Goal: Task Accomplishment & Management: Manage account settings

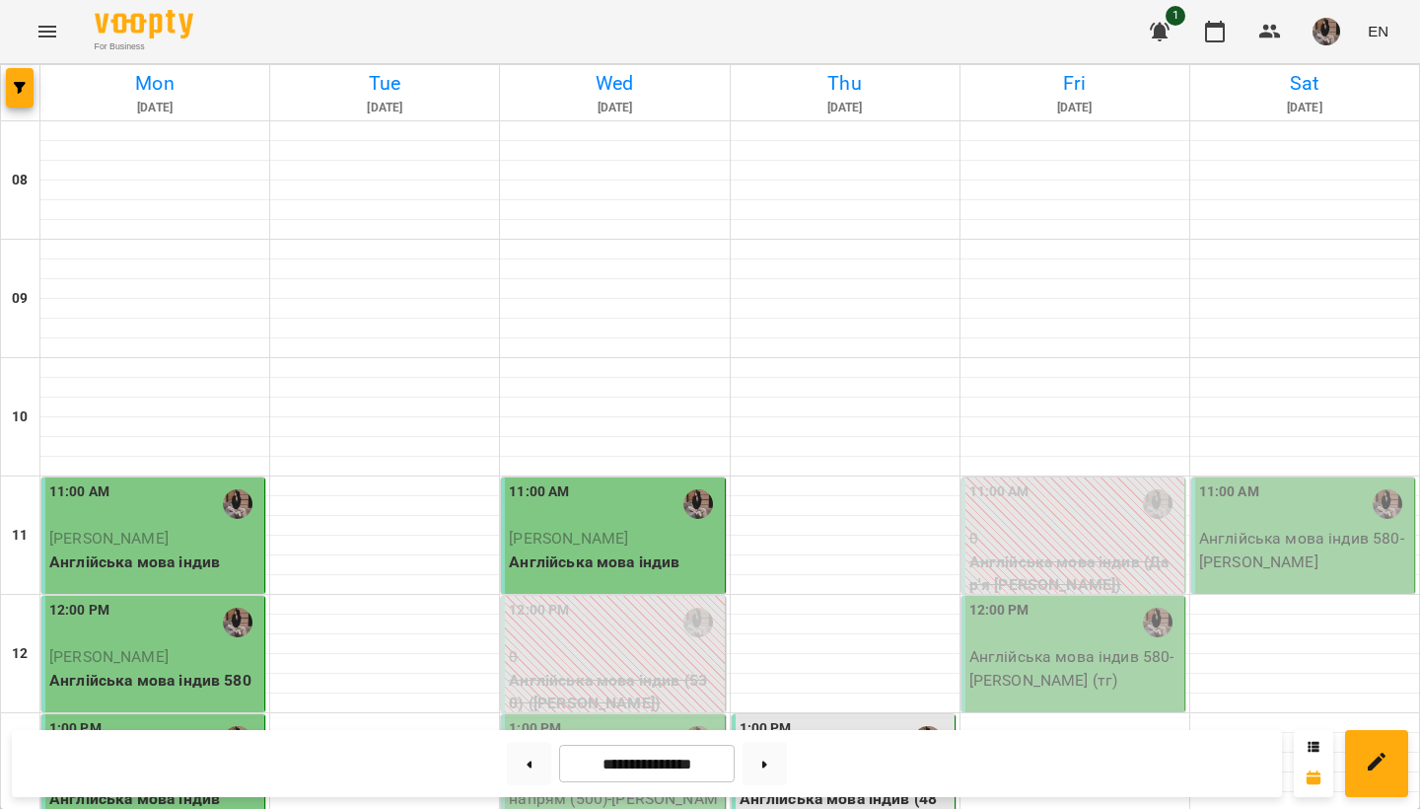
scroll to position [317, 0]
click at [515, 769] on button at bounding box center [529, 763] width 44 height 43
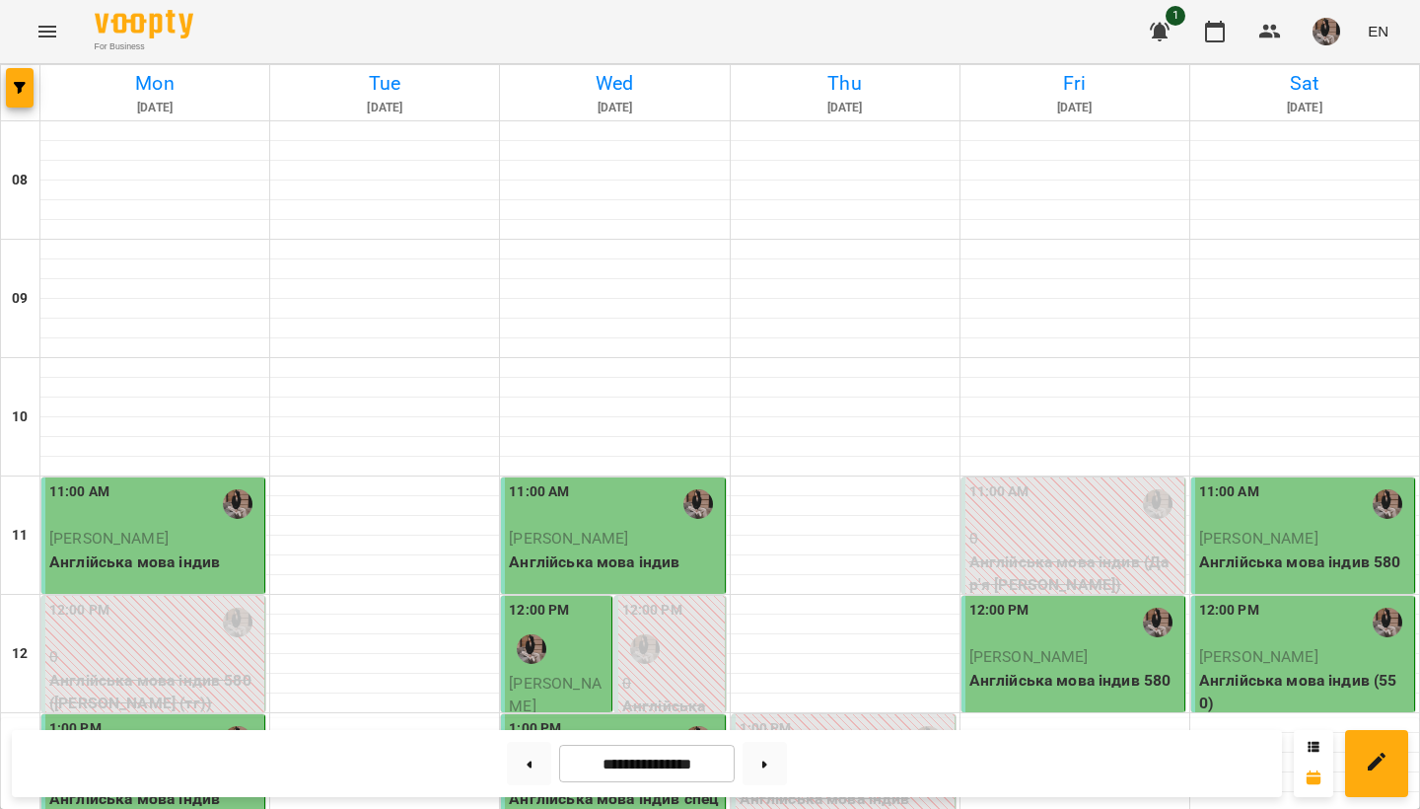
scroll to position [326, 0]
click at [763, 770] on button at bounding box center [765, 763] width 44 height 43
type input "**********"
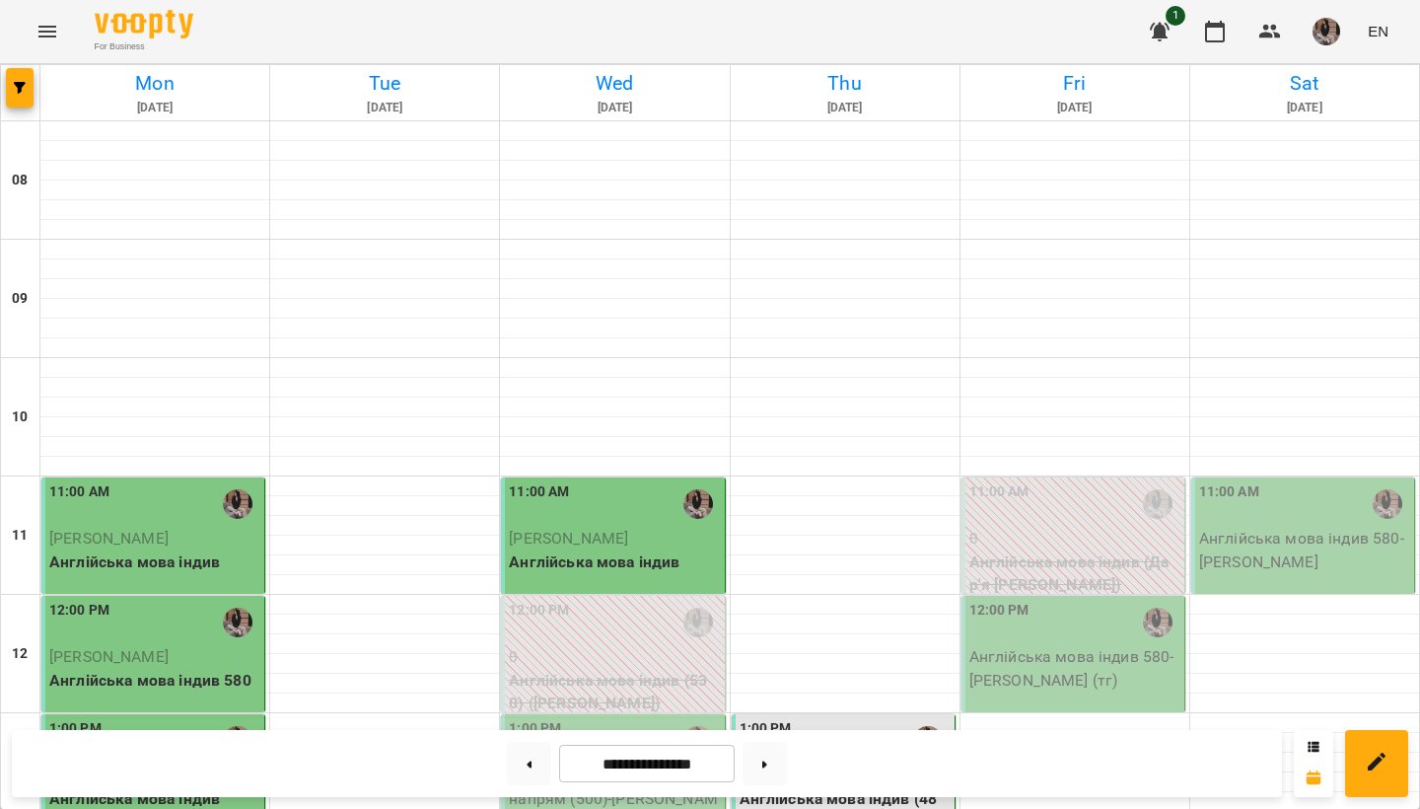
scroll to position [1142, 0]
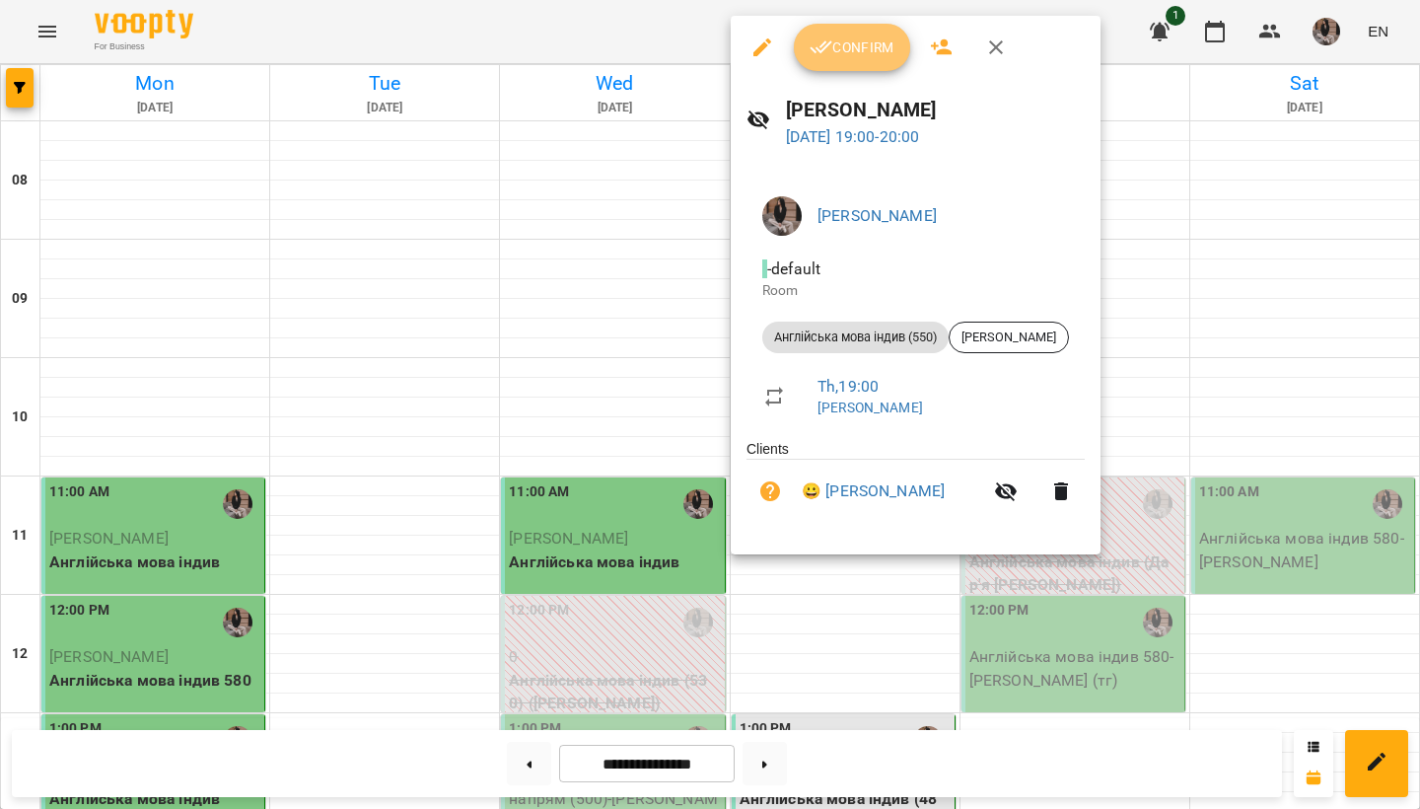
click at [843, 53] on span "Confirm" at bounding box center [852, 48] width 85 height 24
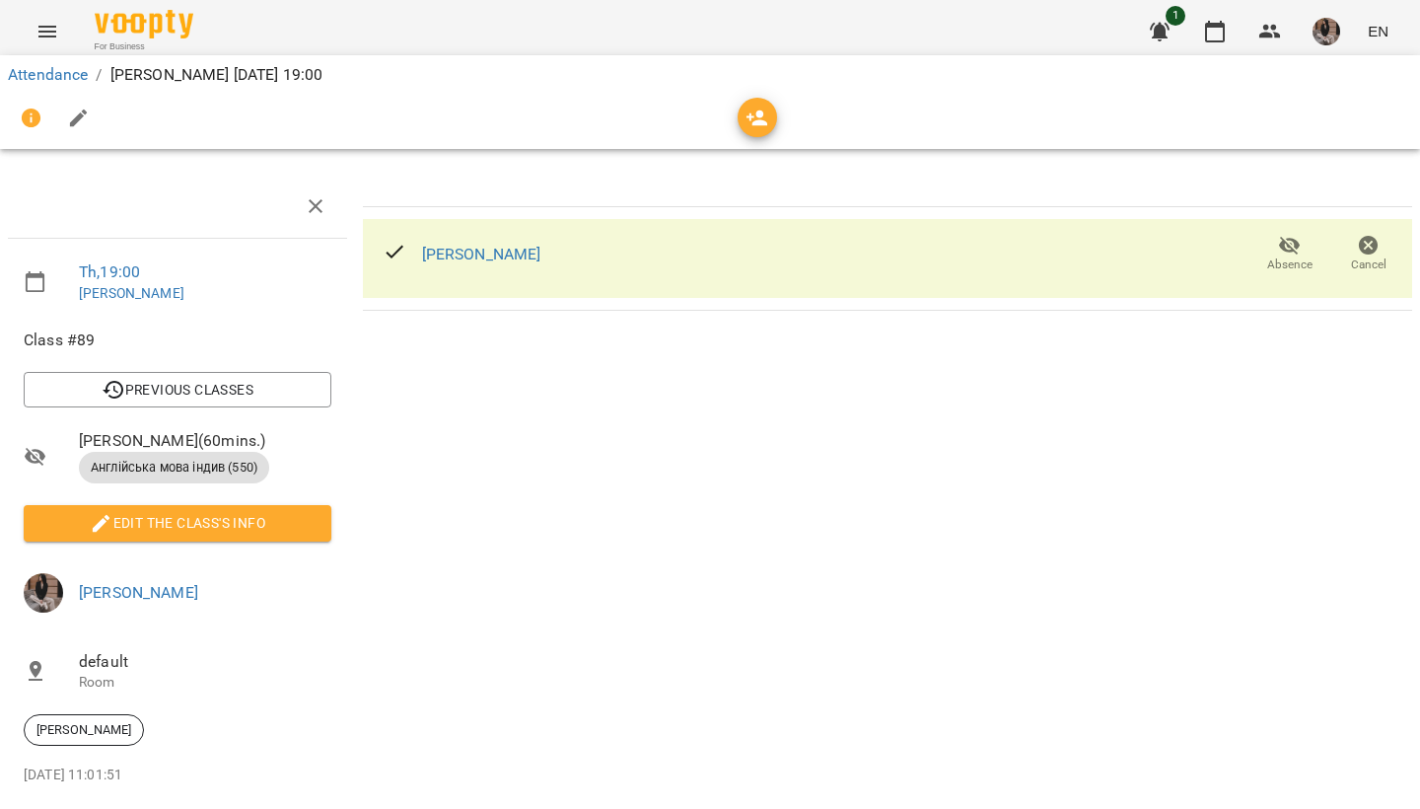
click at [1211, 54] on div "Attendance / [PERSON_NAME] [DATE] 19:00" at bounding box center [710, 102] width 1428 height 102
click at [1210, 36] on icon "button" at bounding box center [1215, 32] width 24 height 24
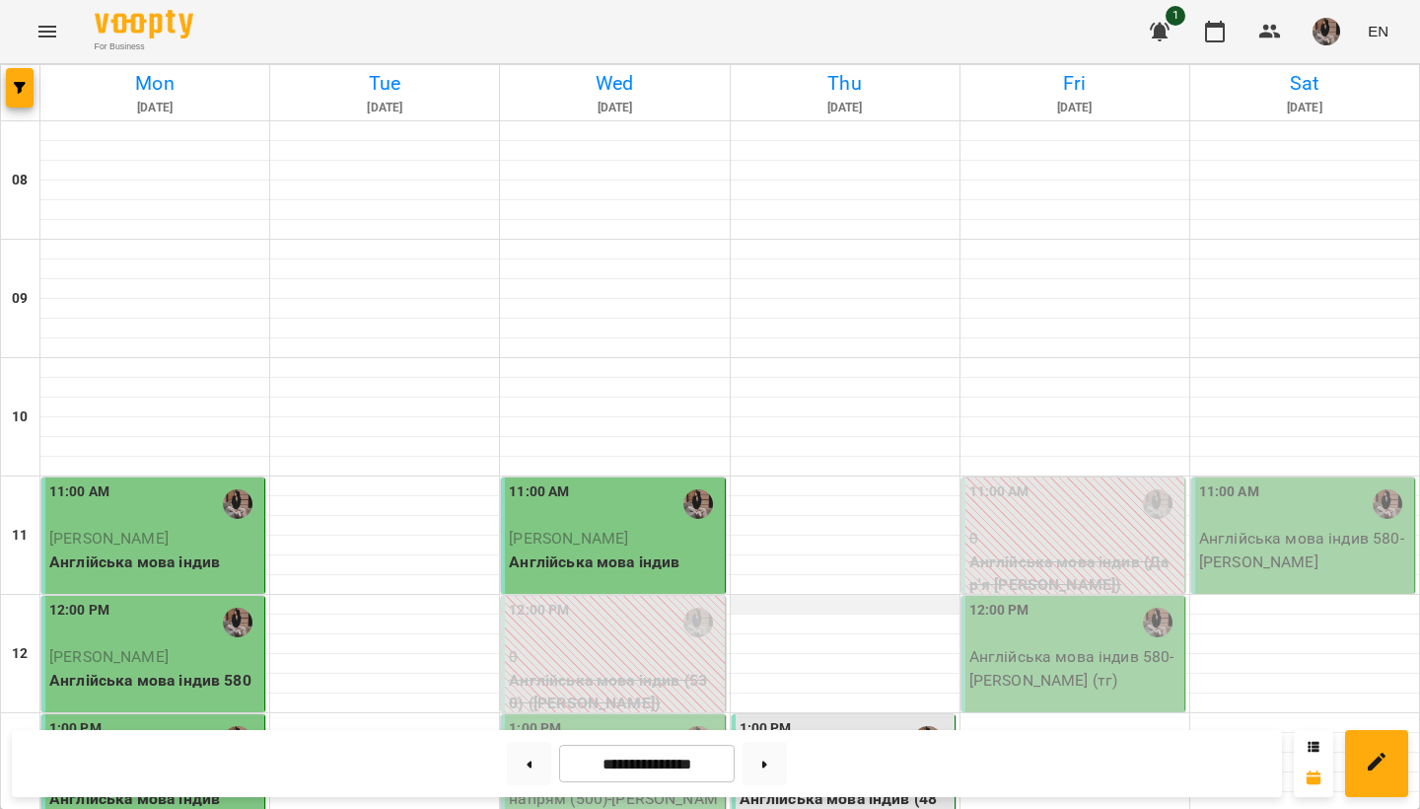
scroll to position [1295, 0]
